Goal: Transaction & Acquisition: Purchase product/service

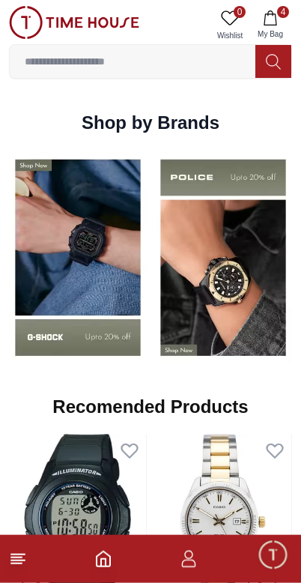
scroll to position [1353, 0]
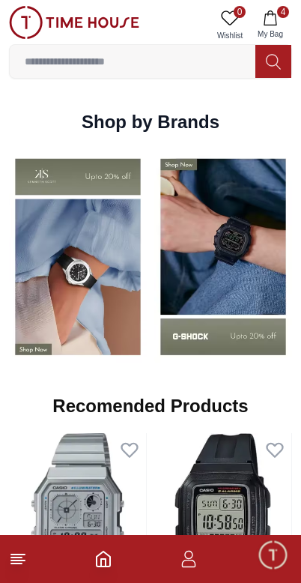
click at [229, 307] on img at bounding box center [223, 257] width 138 height 216
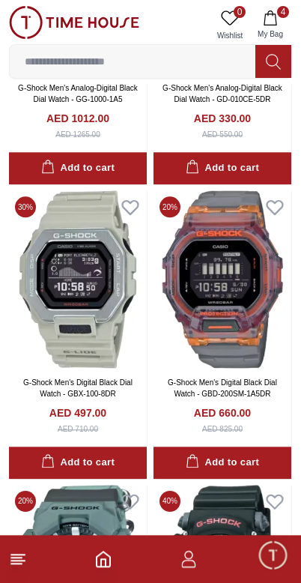
scroll to position [2401, 0]
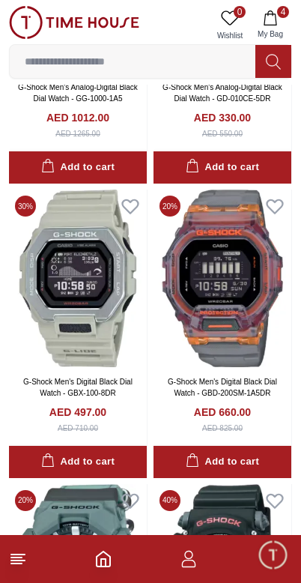
click at [228, 316] on img at bounding box center [223, 279] width 138 height 178
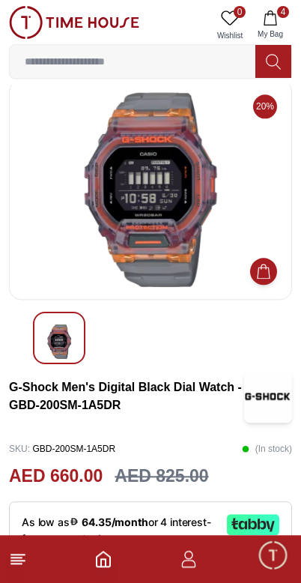
scroll to position [5, 0]
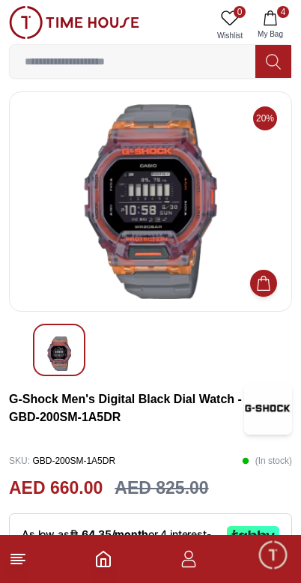
click at [102, 236] on img at bounding box center [151, 201] width 258 height 195
click at [140, 252] on img at bounding box center [151, 201] width 258 height 195
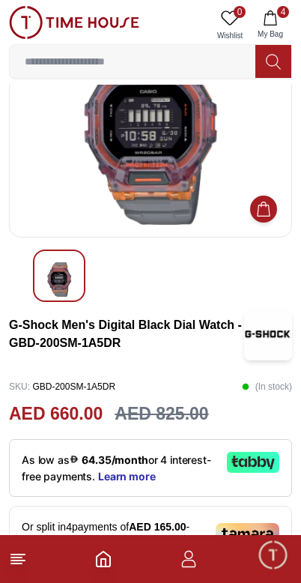
scroll to position [0, 0]
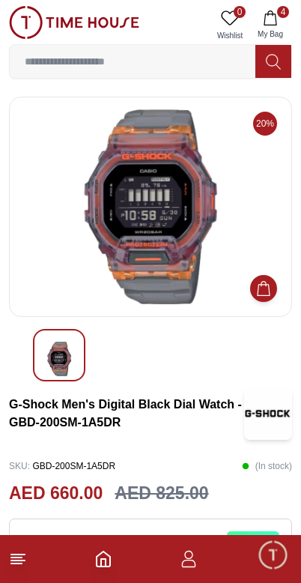
click at [290, 64] on button at bounding box center [274, 61] width 36 height 33
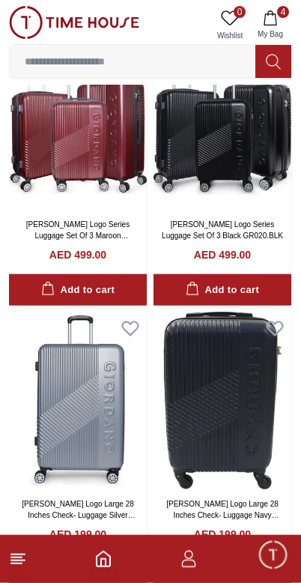
scroll to position [684, 0]
